Goal: Task Accomplishment & Management: Manage account settings

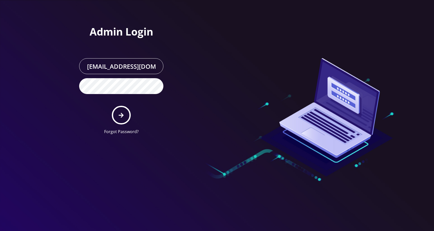
click at [120, 114] on icon "submit" at bounding box center [121, 115] width 5 height 6
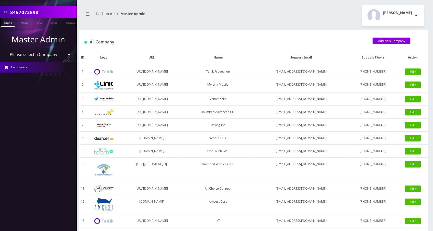
click at [55, 13] on input "8457073898" at bounding box center [42, 12] width 65 height 10
paste input "9296926351"
type input "9296926351"
click at [12, 21] on link "Phone" at bounding box center [7, 22] width 13 height 8
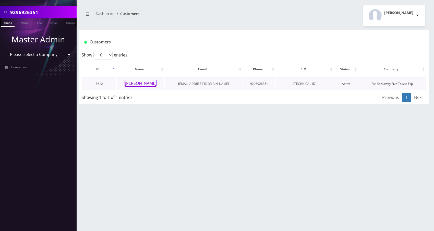
click at [141, 82] on button "[PERSON_NAME]" at bounding box center [141, 83] width 32 height 7
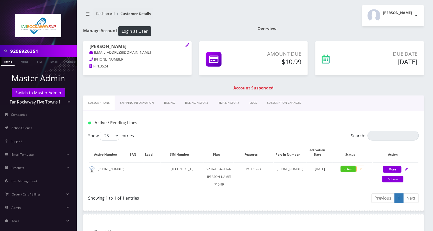
click at [168, 105] on link "Billing" at bounding box center [169, 103] width 21 height 15
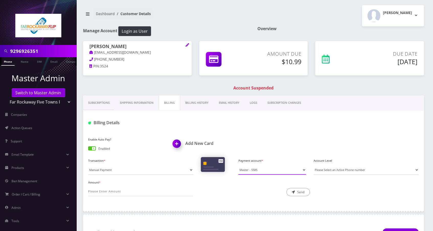
click at [302, 169] on select "Master - 5585" at bounding box center [271, 170] width 67 height 10
click at [216, 188] on div "Description * Send" at bounding box center [253, 188] width 113 height 18
click at [166, 190] on input "Amount *" at bounding box center [140, 192] width 105 height 10
type input "10.99"
click at [293, 191] on icon "submit" at bounding box center [293, 192] width 3 height 3
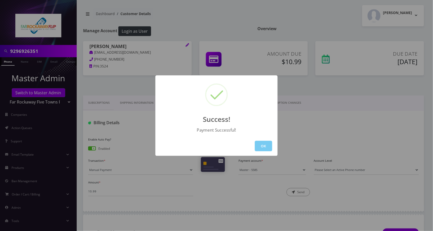
click at [260, 144] on button "OK" at bounding box center [263, 146] width 17 height 10
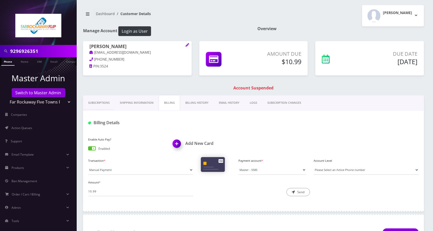
click at [11, 61] on link "Phone" at bounding box center [7, 61] width 13 height 8
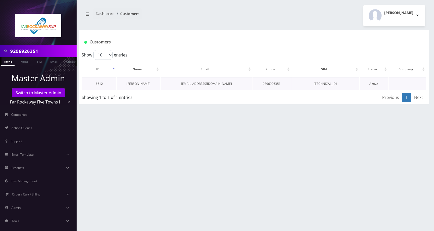
scroll to position [0, 3]
click at [134, 85] on link "[PERSON_NAME]" at bounding box center [139, 84] width 24 height 4
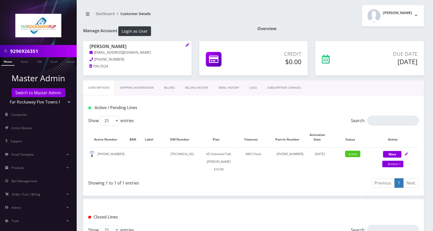
click at [170, 88] on link "Billing" at bounding box center [169, 88] width 21 height 15
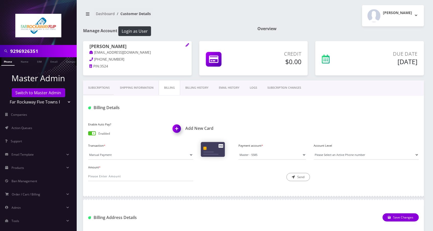
click at [197, 88] on link "Billing History" at bounding box center [196, 88] width 33 height 15
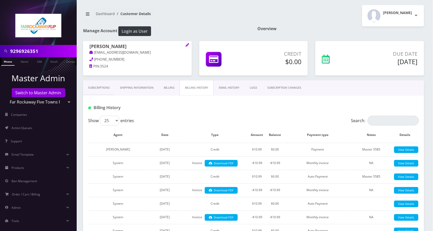
click at [43, 51] on input "9296926351" at bounding box center [42, 51] width 65 height 10
paste input "722395"
type input "9296722395"
click at [12, 61] on link "Phone" at bounding box center [7, 61] width 13 height 8
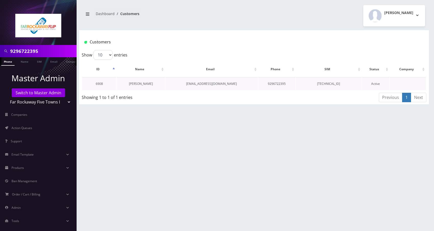
click at [136, 84] on link "[PERSON_NAME]" at bounding box center [141, 84] width 24 height 4
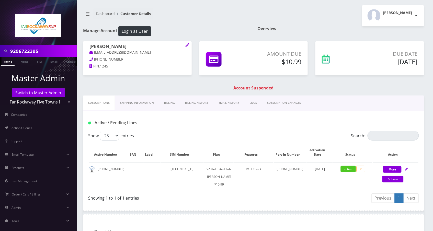
click at [170, 103] on link "Billing" at bounding box center [169, 103] width 21 height 15
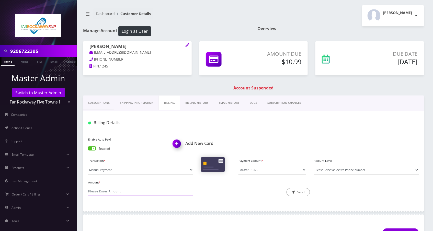
click at [162, 191] on input "Amount *" at bounding box center [140, 192] width 105 height 10
type input "10.99"
click at [302, 192] on button "Send" at bounding box center [298, 192] width 24 height 8
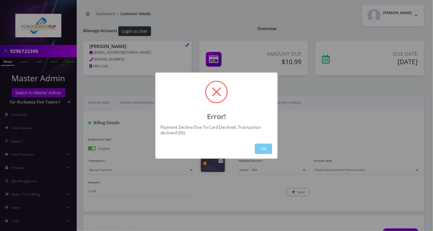
click at [262, 147] on button "OK" at bounding box center [263, 149] width 17 height 10
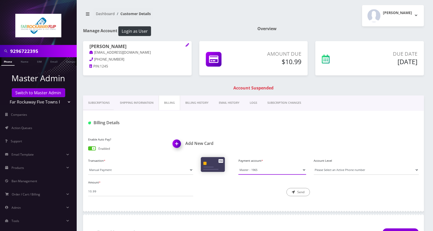
click at [300, 170] on select "Master - 1965 Master - 1965" at bounding box center [271, 170] width 67 height 10
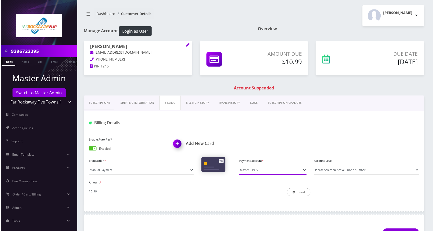
scroll to position [51, 0]
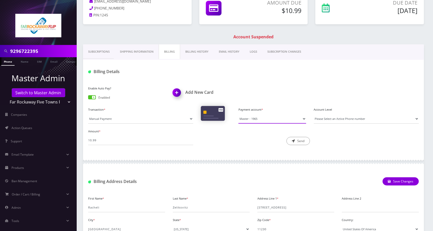
drag, startPoint x: 302, startPoint y: 119, endPoint x: 311, endPoint y: 128, distance: 12.8
click at [302, 119] on select "Master - 1965 Master - 1965" at bounding box center [271, 119] width 67 height 10
click at [144, 74] on h1 "Billing Details" at bounding box center [140, 71] width 105 height 5
click at [175, 93] on img at bounding box center [177, 94] width 15 height 15
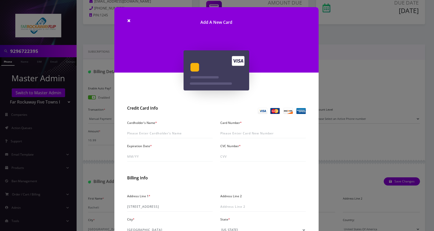
drag, startPoint x: 353, startPoint y: 82, endPoint x: 345, endPoint y: 87, distance: 9.9
click at [353, 82] on div "× Add A New Card Credit Card Info Cardholder's Name * Card Number * Expiration …" at bounding box center [217, 115] width 434 height 231
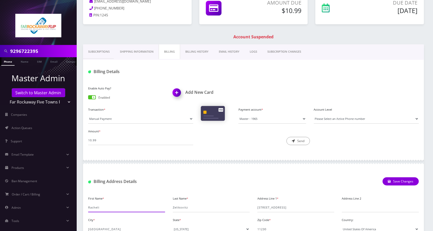
drag, startPoint x: 127, startPoint y: 209, endPoint x: 88, endPoint y: 209, distance: 39.1
click at [88, 209] on input "Racheli" at bounding box center [126, 208] width 77 height 10
drag, startPoint x: 178, startPoint y: 92, endPoint x: 214, endPoint y: 149, distance: 67.3
click at [178, 91] on img at bounding box center [177, 94] width 15 height 15
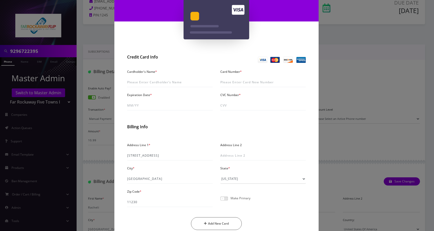
drag, startPoint x: 344, startPoint y: 84, endPoint x: 336, endPoint y: 84, distance: 8.2
click at [344, 84] on div "× Add A New Card Credit Card Info Cardholder's Name * Card Number * Expiration …" at bounding box center [217, 115] width 434 height 231
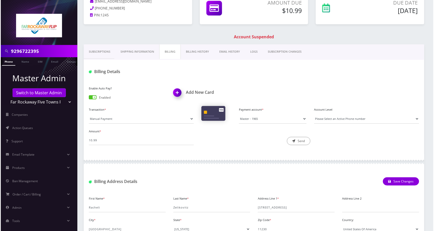
scroll to position [0, 0]
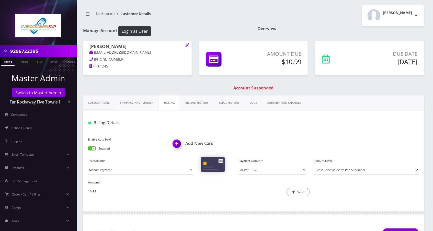
drag, startPoint x: 134, startPoint y: 47, endPoint x: 90, endPoint y: 48, distance: 43.7
click at [90, 48] on h1 "[PERSON_NAME]" at bounding box center [137, 47] width 96 height 6
copy h1 "[PERSON_NAME]"
click at [179, 144] on img at bounding box center [177, 145] width 15 height 15
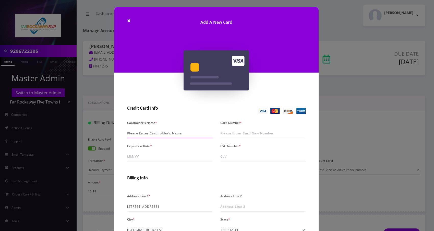
click at [143, 132] on input "Cardholder's Name *" at bounding box center [170, 134] width 86 height 10
paste input "[PERSON_NAME]"
type input "[PERSON_NAME]"
click at [251, 133] on input "Card Number *" at bounding box center [264, 134] width 86 height 10
paste input "5424 1816 7125 1481"
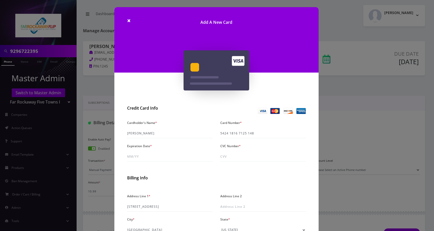
click at [111, 149] on div "× Add A New Card Credit Card Info Cardholder's Name * Racheli Zelikovitz Card N…" at bounding box center [217, 115] width 434 height 231
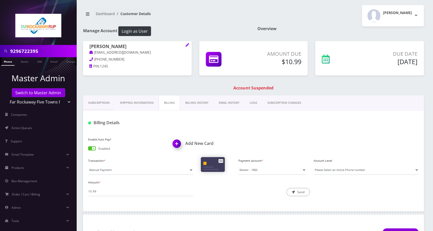
click at [177, 145] on img at bounding box center [177, 145] width 15 height 15
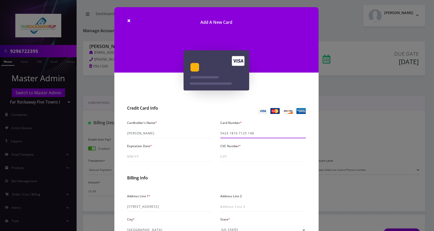
click at [257, 133] on input "5424 1816 7125 148" at bounding box center [264, 134] width 86 height 10
type input "5424 1816 7125 1481"
click at [138, 155] on input "Expiration Date *" at bounding box center [170, 157] width 86 height 10
type input "07/29"
click at [223, 156] on input "CVC Number *" at bounding box center [264, 157] width 86 height 10
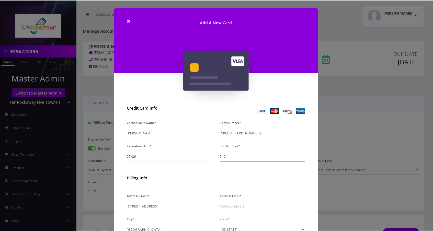
scroll to position [74, 0]
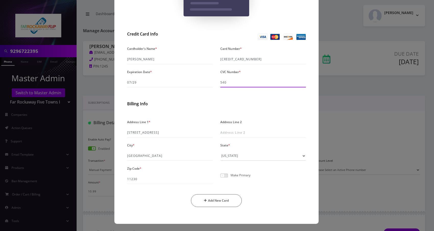
type input "540"
click at [226, 176] on span at bounding box center [225, 176] width 8 height 4
click at [221, 178] on input "checkbox" at bounding box center [221, 178] width 0 height 0
drag, startPoint x: 228, startPoint y: 200, endPoint x: 265, endPoint y: 183, distance: 40.7
click at [228, 200] on button "Add New Card" at bounding box center [216, 200] width 51 height 13
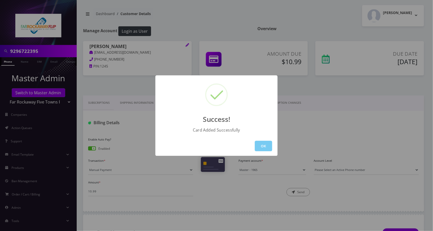
click at [262, 148] on button "OK" at bounding box center [263, 146] width 17 height 10
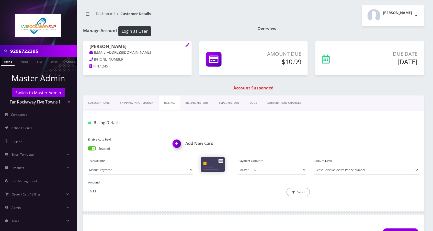
click at [9, 60] on link "Phone" at bounding box center [7, 61] width 13 height 8
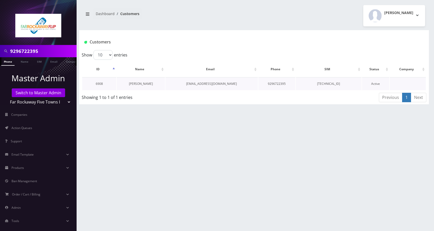
click at [134, 82] on link "Racheli Zelikovitz" at bounding box center [141, 84] width 24 height 4
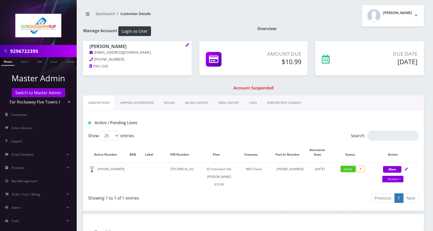
click at [171, 104] on link "Billing" at bounding box center [169, 103] width 21 height 15
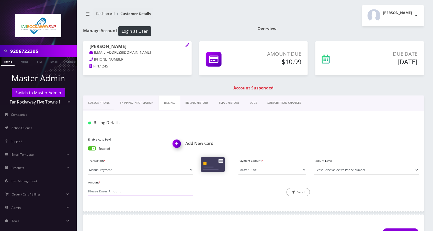
click at [157, 192] on input "Amount *" at bounding box center [140, 192] width 105 height 10
click at [218, 126] on div at bounding box center [310, 123] width 226 height 8
click at [165, 187] on input "Amount *" at bounding box center [140, 192] width 105 height 10
type input "10.99"
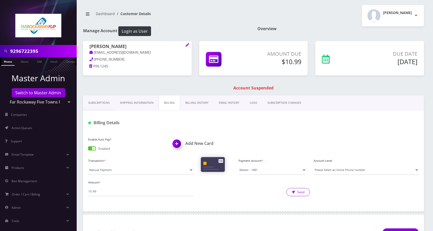
click at [298, 193] on button "Send" at bounding box center [298, 192] width 24 height 8
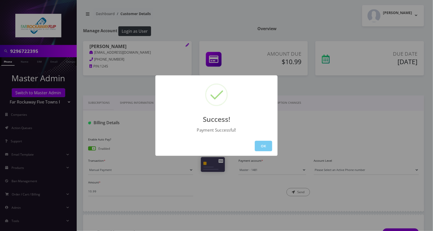
click at [265, 147] on button "OK" at bounding box center [263, 146] width 17 height 10
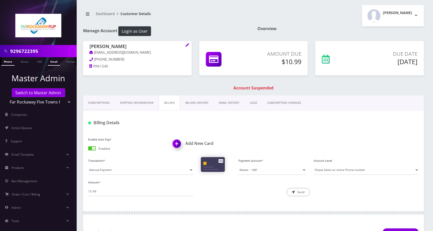
scroll to position [0, 3]
click at [8, 61] on link "Phone" at bounding box center [5, 61] width 13 height 8
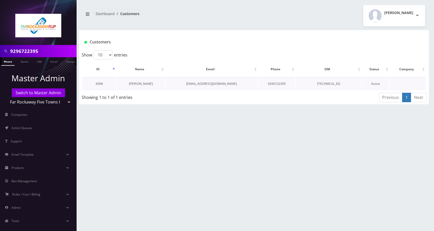
click at [145, 84] on link "[PERSON_NAME]" at bounding box center [141, 84] width 24 height 4
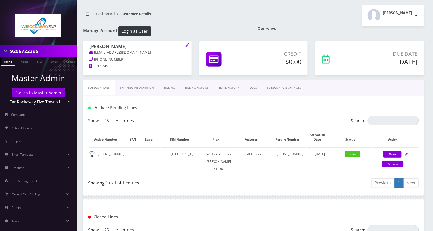
scroll to position [128, 0]
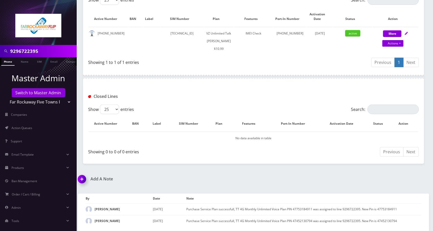
click at [84, 176] on img at bounding box center [82, 181] width 15 height 15
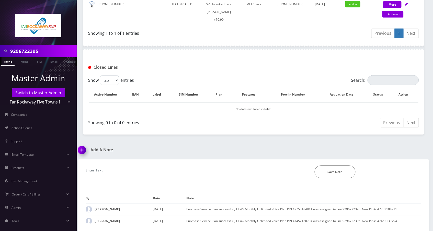
click at [182, 182] on div "*Please Enter Note Save Note" at bounding box center [253, 173] width 343 height 29
click at [189, 166] on input "text" at bounding box center [196, 171] width 221 height 10
click at [130, 170] on input "call- CC updated, charged 10.99" at bounding box center [196, 171] width 221 height 10
click at [143, 171] on input "call- CC updated, charged $10.99" at bounding box center [196, 171] width 221 height 10
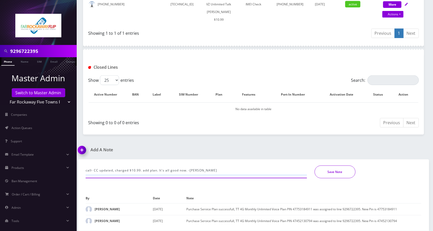
type input "call- CC updated, charged $10.99. add plan. It's all good now. -[PERSON_NAME]"
click at [321, 174] on button "Save Note" at bounding box center [335, 172] width 41 height 13
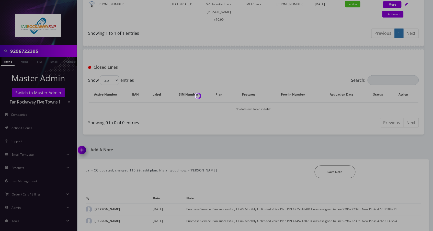
scroll to position [140, 0]
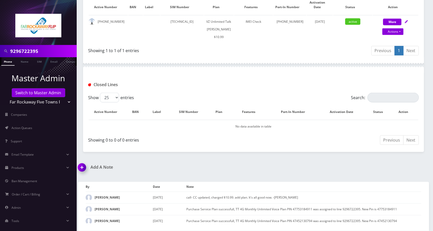
scroll to position [128, 0]
